Goal: Task Accomplishment & Management: Use online tool/utility

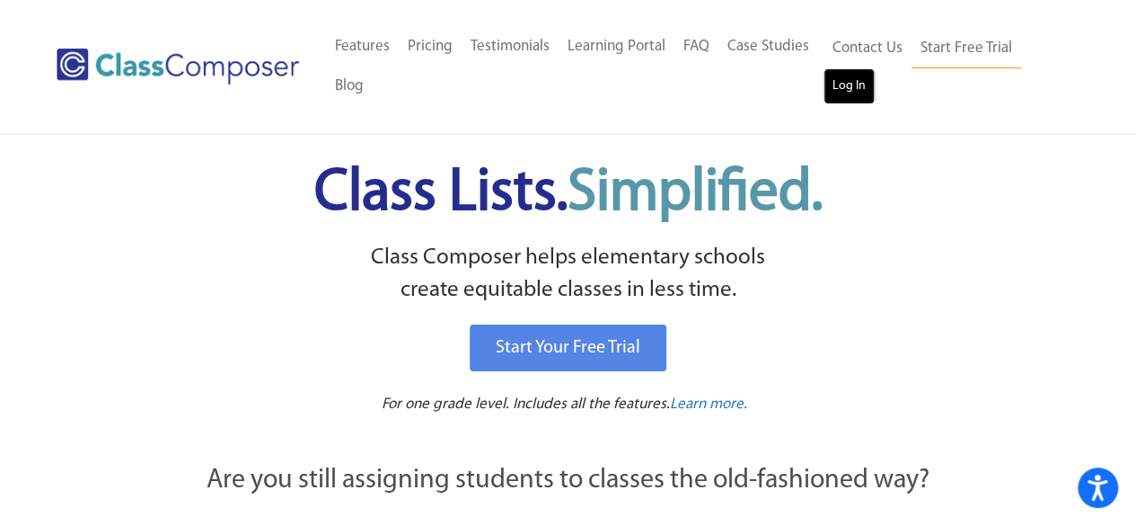
click at [853, 89] on link "Log In" at bounding box center [849, 86] width 51 height 36
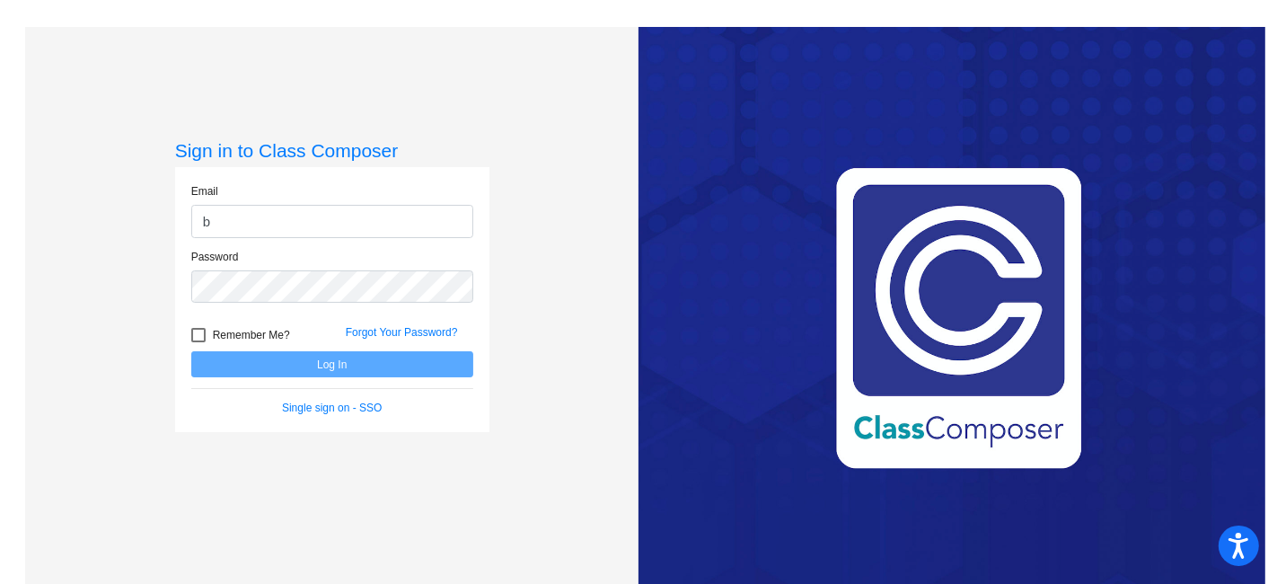
type input "[EMAIL_ADDRESS][PERSON_NAME][DOMAIN_NAME]"
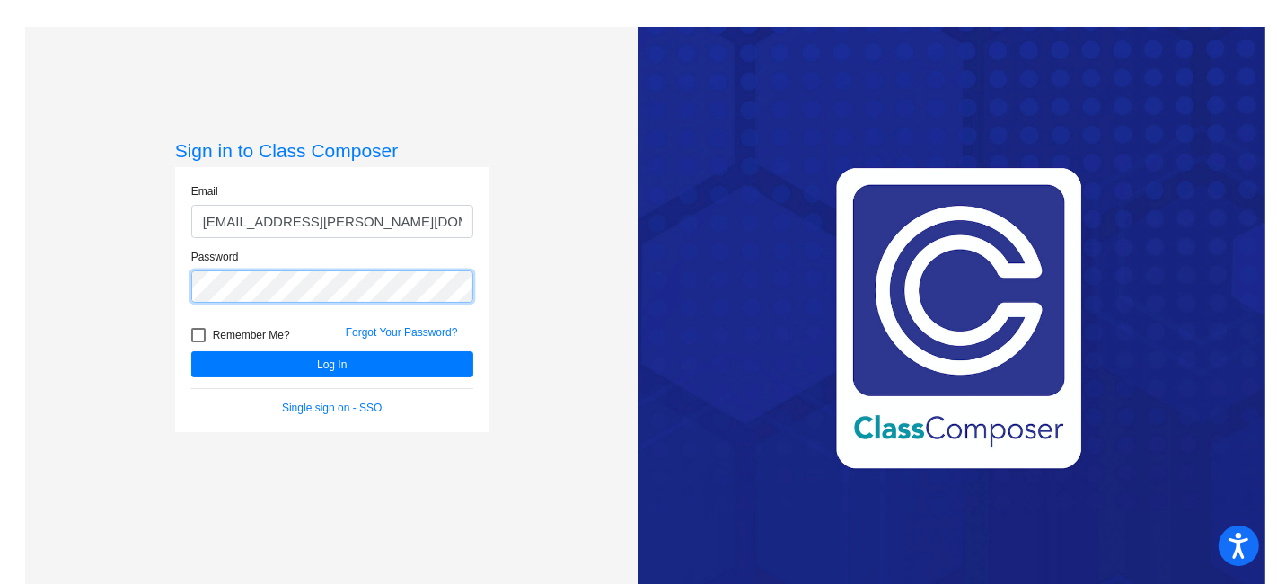
click at [191, 351] on button "Log In" at bounding box center [332, 364] width 282 height 26
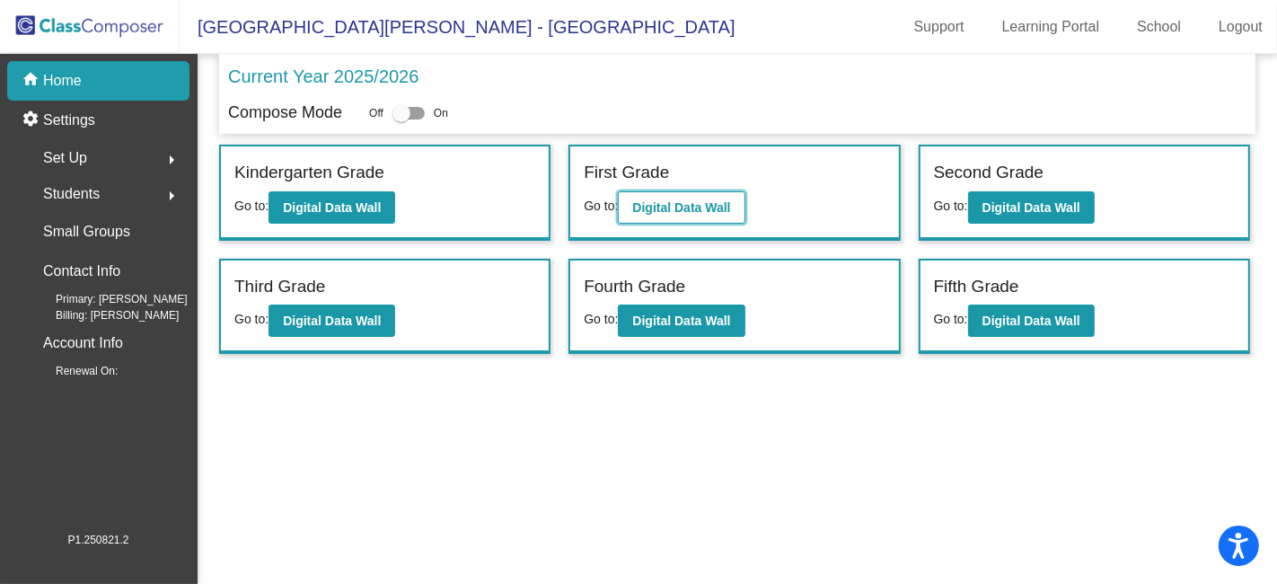
click at [708, 212] on b "Digital Data Wall" at bounding box center [681, 207] width 98 height 14
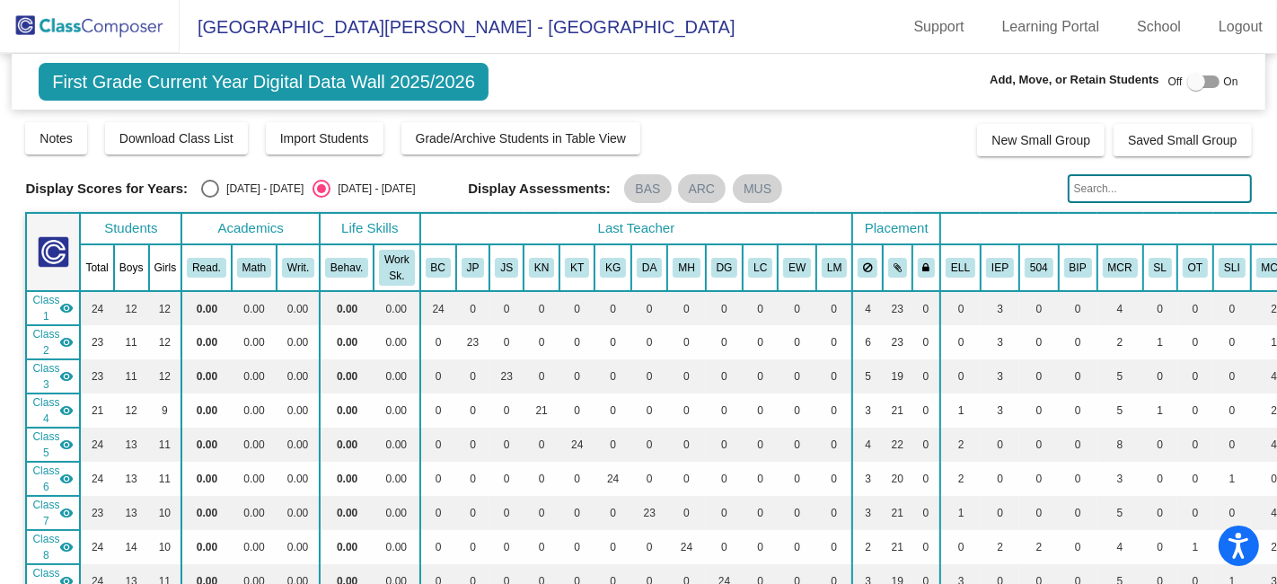
click at [210, 190] on div "Select an option" at bounding box center [210, 189] width 18 height 18
click at [210, 198] on input "[DATE] - [DATE]" at bounding box center [209, 198] width 1 height 1
radio input "true"
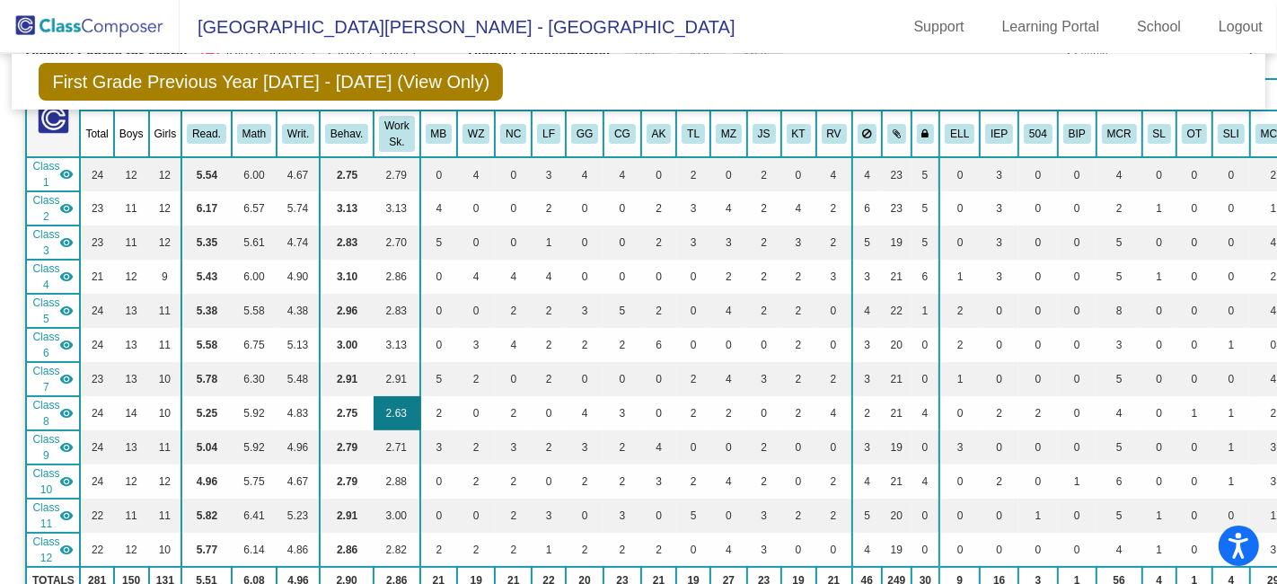
scroll to position [100, 0]
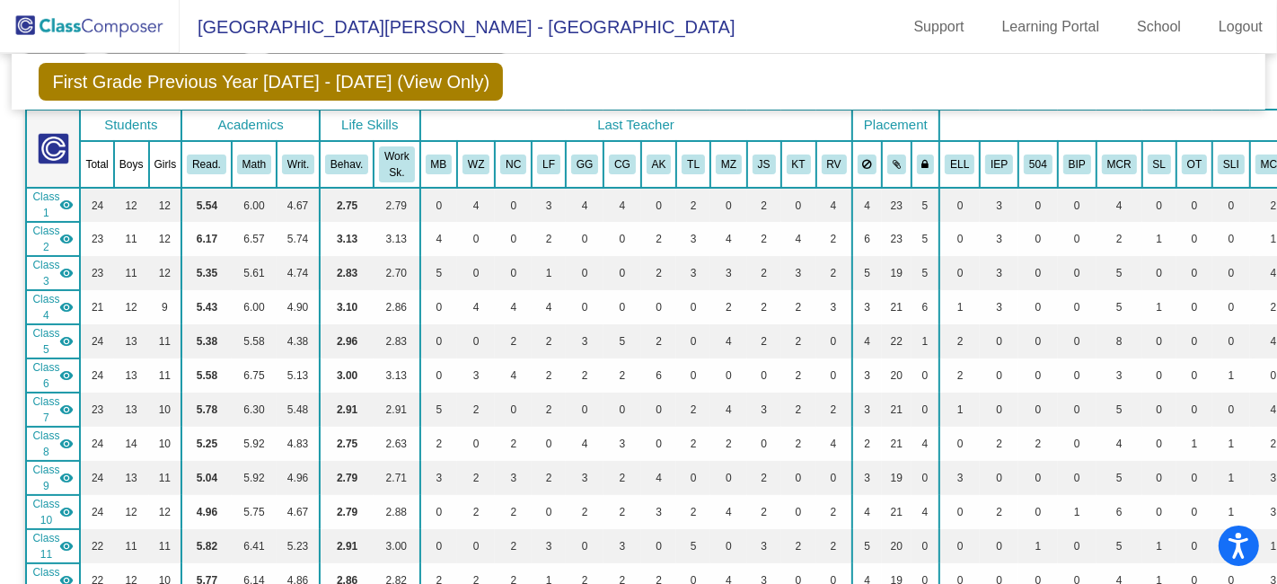
click at [76, 27] on img at bounding box center [90, 26] width 180 height 53
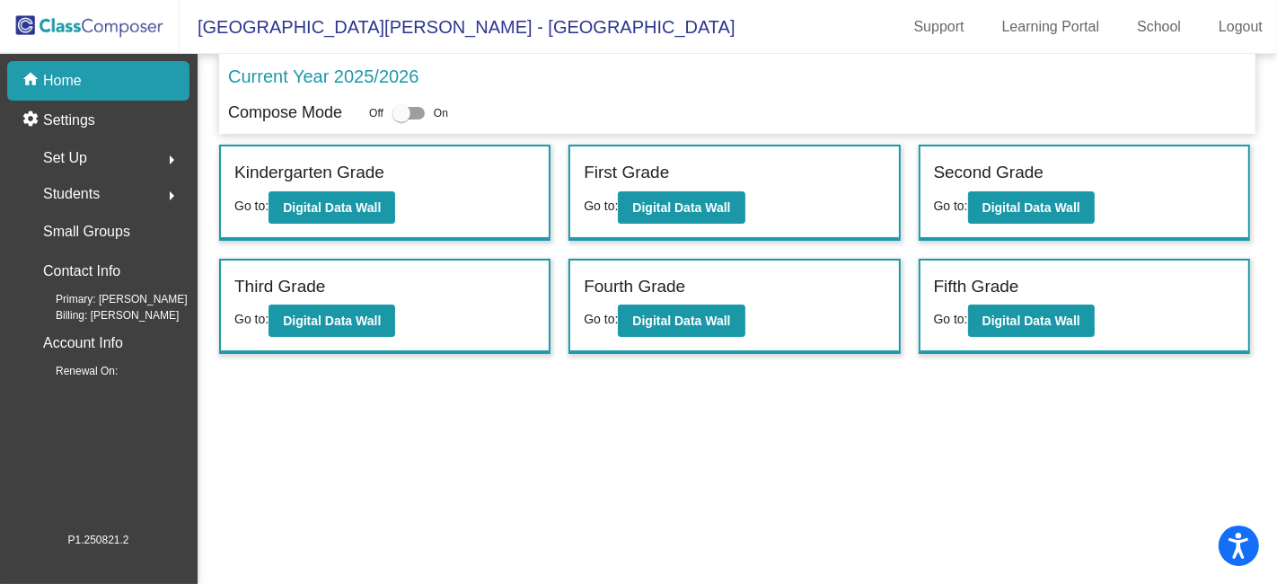
click at [94, 153] on div "Set Up arrow_right" at bounding box center [104, 158] width 172 height 36
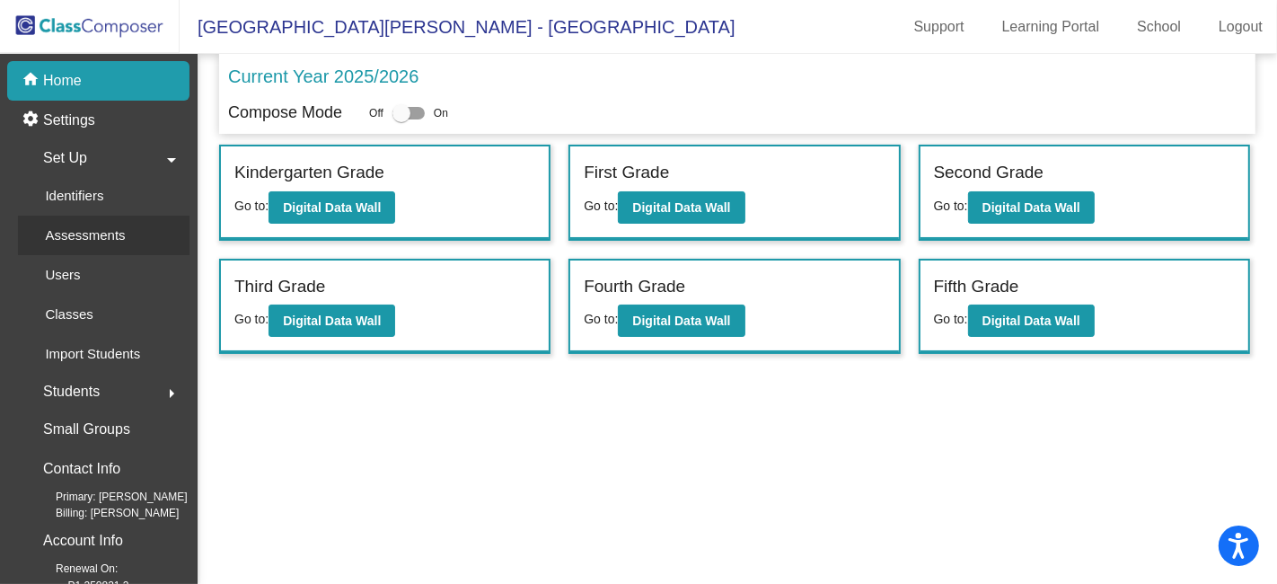
click at [102, 233] on p "Assessments" at bounding box center [85, 236] width 80 height 22
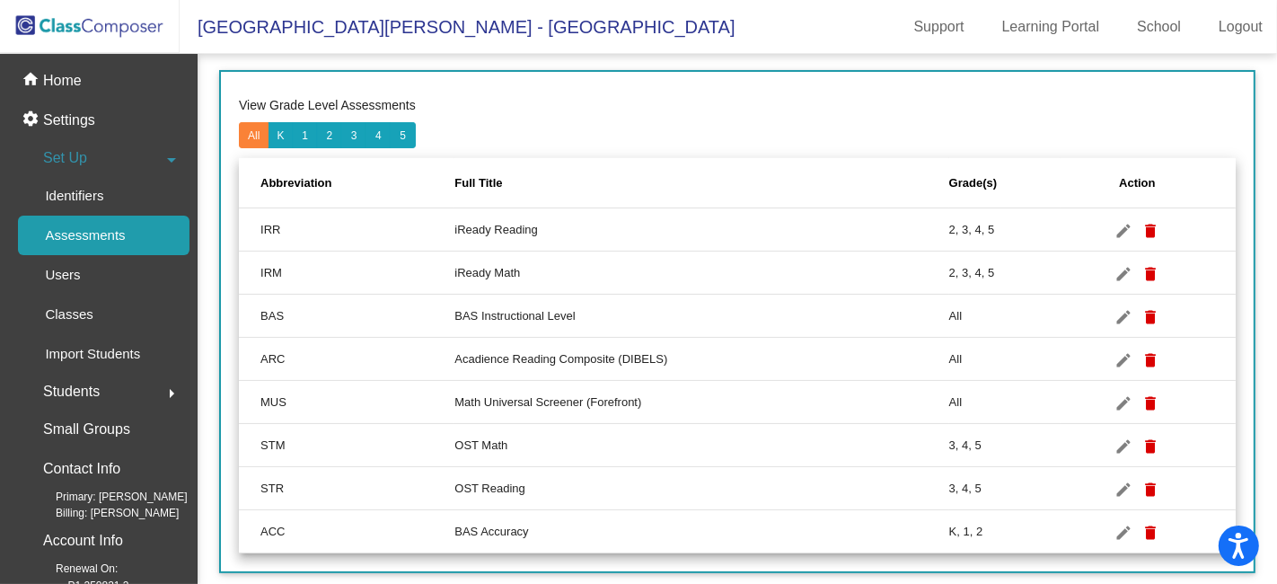
scroll to position [217, 0]
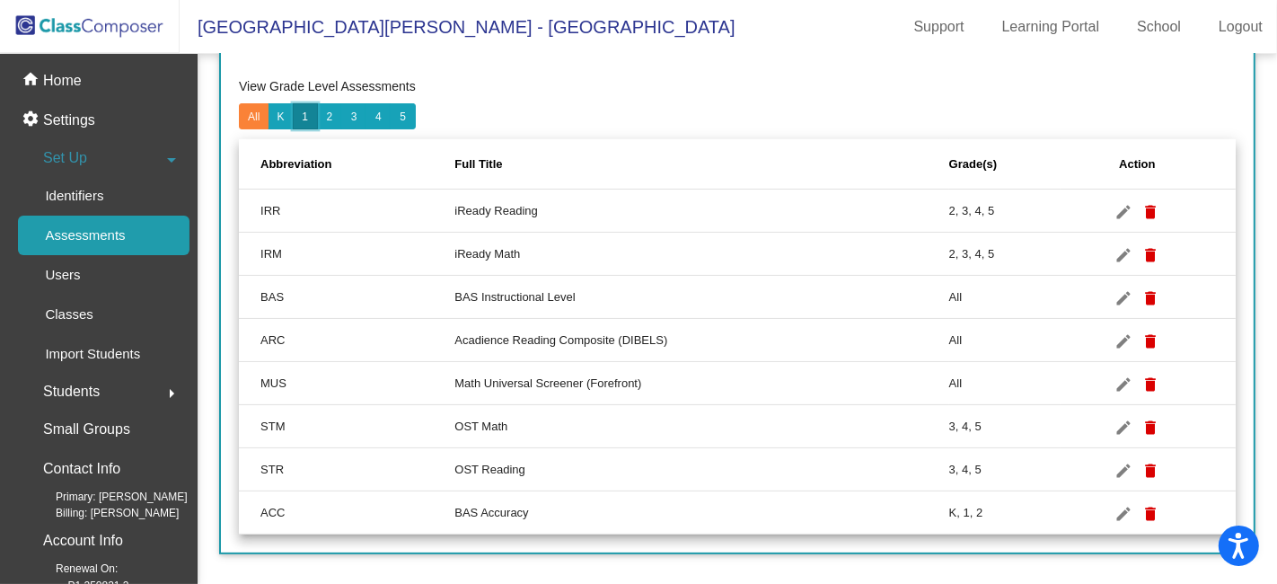
click at [303, 112] on button "1" at bounding box center [305, 116] width 25 height 26
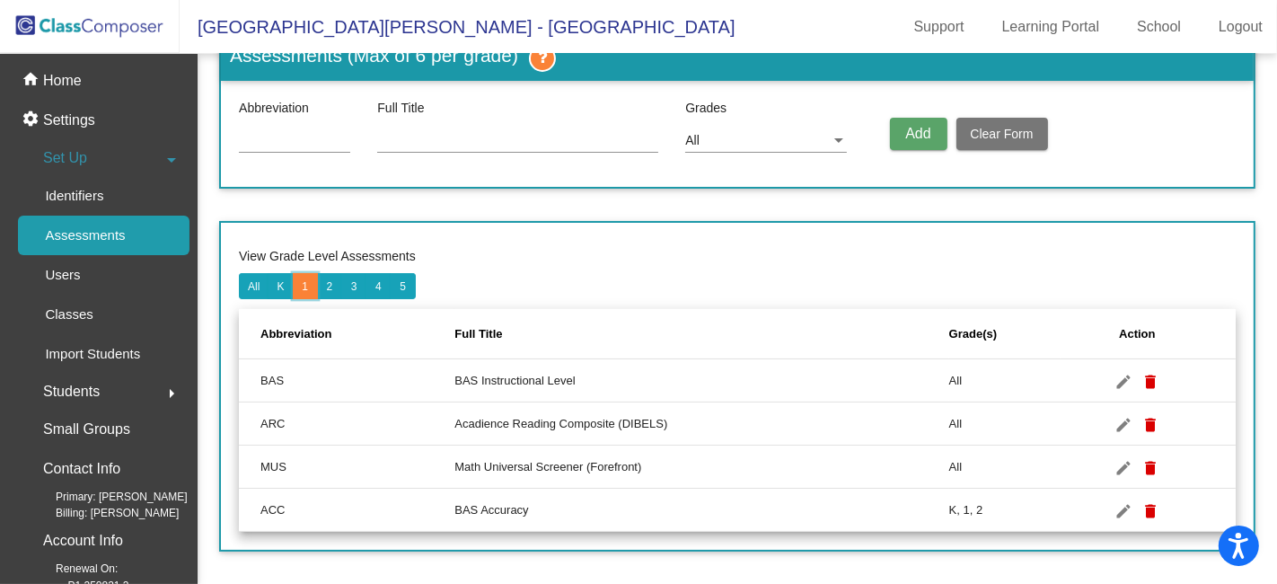
scroll to position [45, 0]
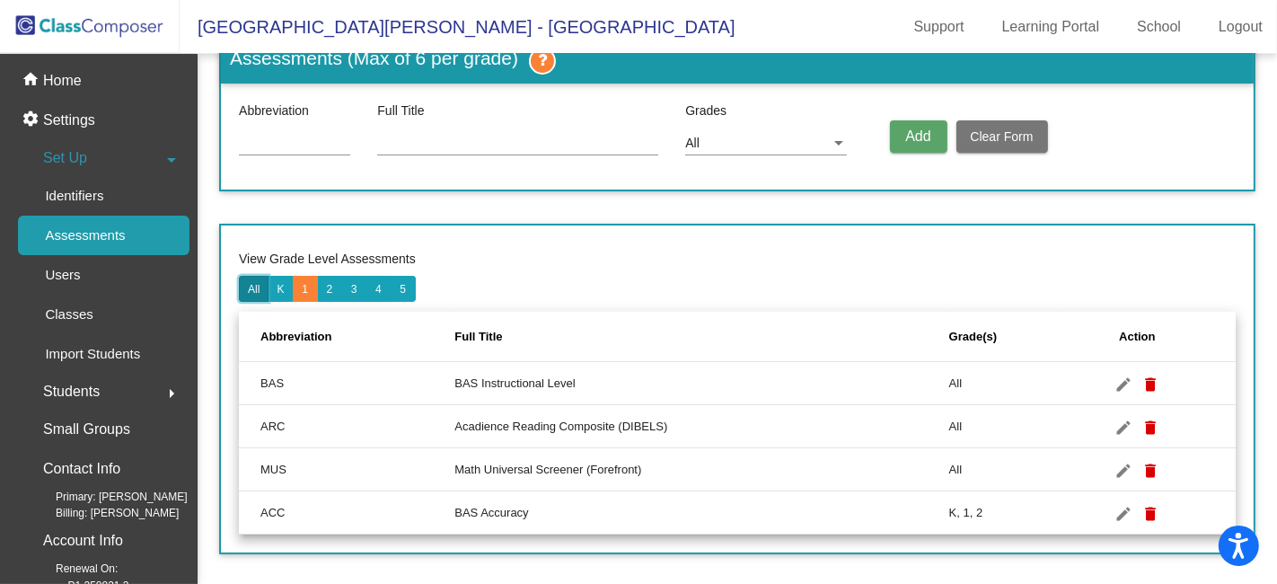
click at [251, 284] on button "All" at bounding box center [254, 289] width 30 height 26
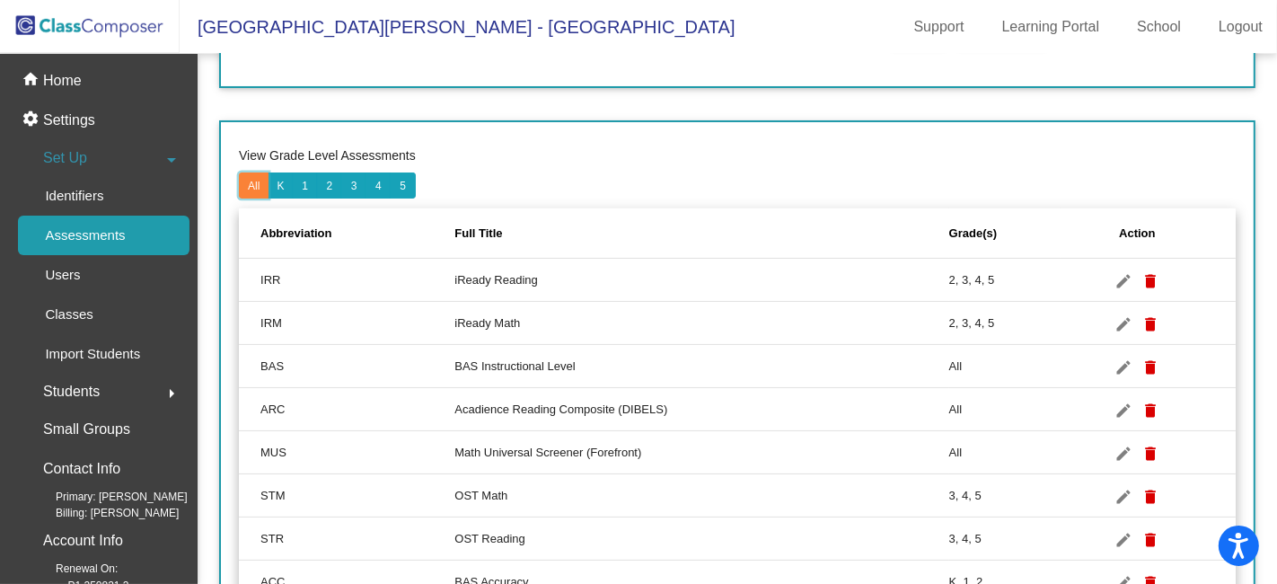
scroll to position [118, 0]
